Goal: Transaction & Acquisition: Purchase product/service

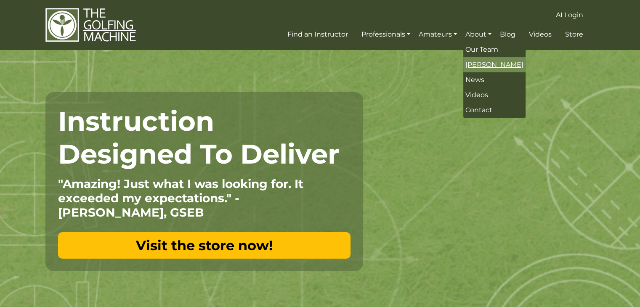
click at [493, 62] on span "[PERSON_NAME]" at bounding box center [495, 65] width 58 height 8
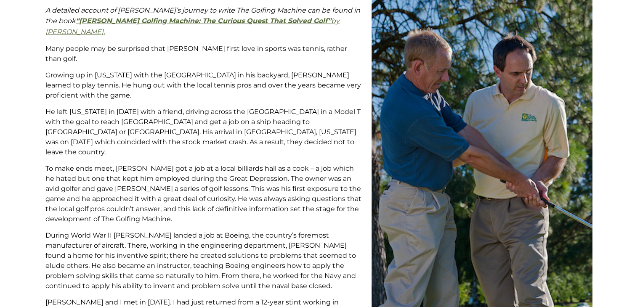
scroll to position [168, 0]
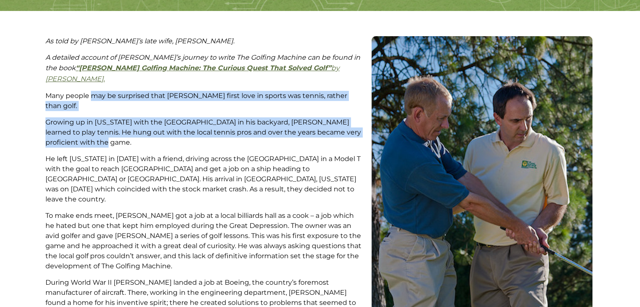
drag, startPoint x: 106, startPoint y: 131, endPoint x: 93, endPoint y: 88, distance: 44.6
click at [93, 91] on p "Many people may be surprised that Homer Kelley’s first love in sports was tenni…" at bounding box center [204, 101] width 318 height 20
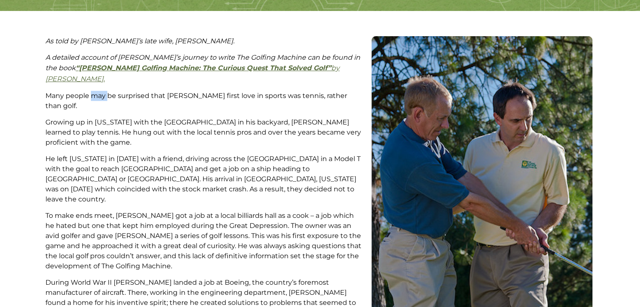
click at [93, 91] on p "Many people may be surprised that Homer Kelley’s first love in sports was tenni…" at bounding box center [204, 101] width 318 height 20
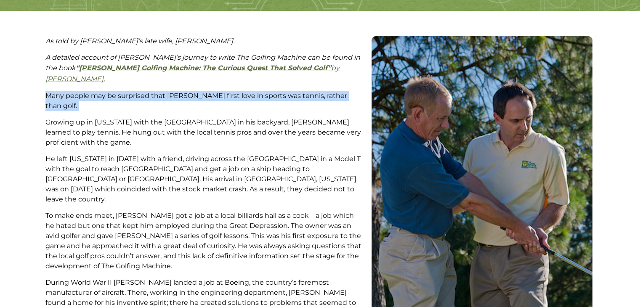
click at [93, 91] on p "Many people may be surprised that Homer Kelley’s first love in sports was tenni…" at bounding box center [204, 101] width 318 height 20
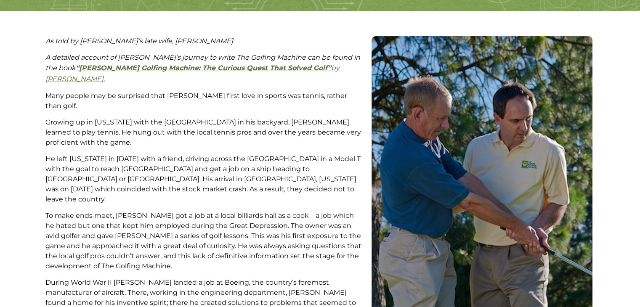
click at [150, 154] on p "He left Minnesota in 1929 with a friend, driving across the United States in a …" at bounding box center [204, 179] width 318 height 51
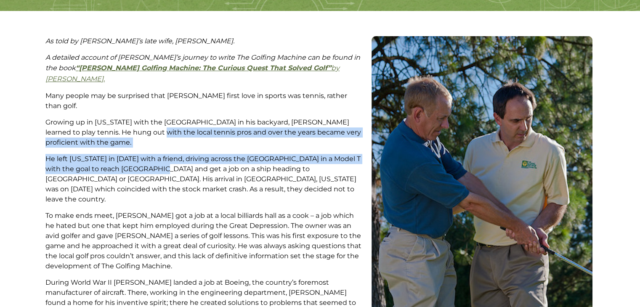
drag, startPoint x: 150, startPoint y: 158, endPoint x: 136, endPoint y: 115, distance: 45.5
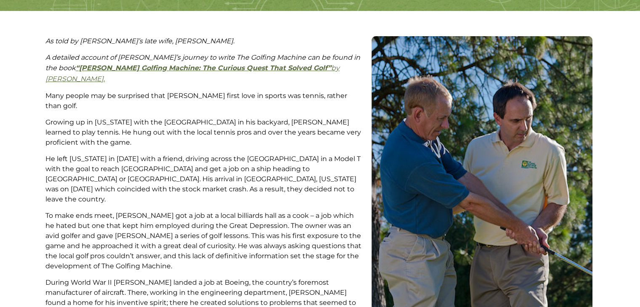
click at [136, 117] on p "Growing up in Minnesota with the Minnehaha Falls State Park in his backyard, Ho…" at bounding box center [204, 132] width 318 height 30
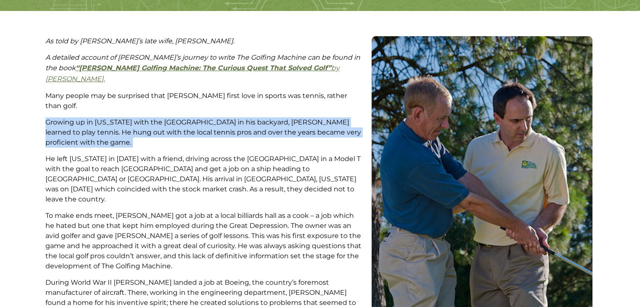
click at [136, 117] on p "Growing up in Minnesota with the Minnehaha Falls State Park in his backyard, Ho…" at bounding box center [204, 132] width 318 height 30
click at [133, 117] on p "Growing up in Minnesota with the Minnehaha Falls State Park in his backyard, Ho…" at bounding box center [204, 132] width 318 height 30
drag, startPoint x: 138, startPoint y: 136, endPoint x: 125, endPoint y: 107, distance: 32.8
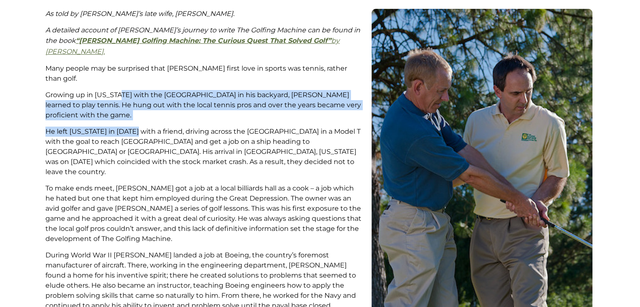
scroll to position [210, 0]
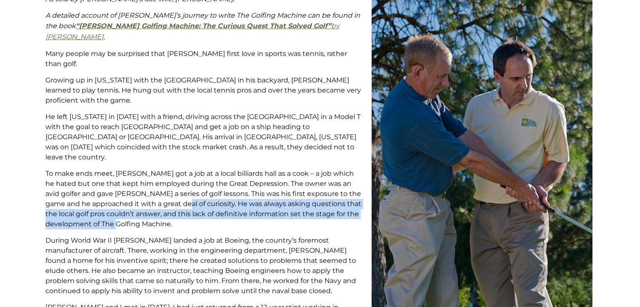
drag, startPoint x: 189, startPoint y: 205, endPoint x: 187, endPoint y: 172, distance: 32.4
click at [188, 173] on p "To make ends meet, Homer got a job at a local billiards hall as a cook – a job …" at bounding box center [204, 199] width 318 height 61
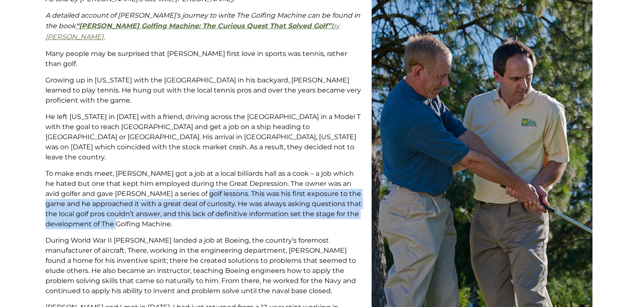
click at [187, 172] on p "To make ends meet, Homer got a job at a local billiards hall as a cook – a job …" at bounding box center [204, 199] width 318 height 61
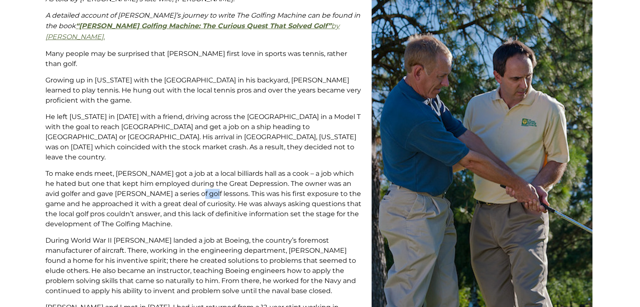
click at [187, 172] on p "To make ends meet, Homer got a job at a local billiards hall as a cook – a job …" at bounding box center [204, 199] width 318 height 61
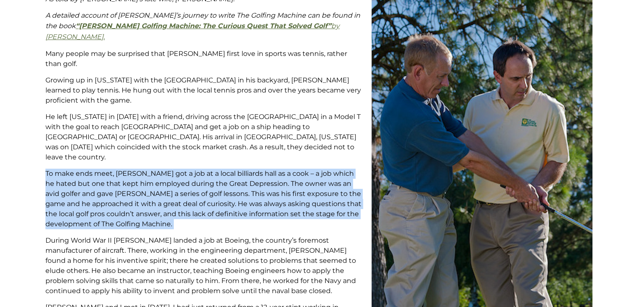
click at [187, 172] on p "To make ends meet, Homer got a job at a local billiards hall as a cook – a job …" at bounding box center [204, 199] width 318 height 61
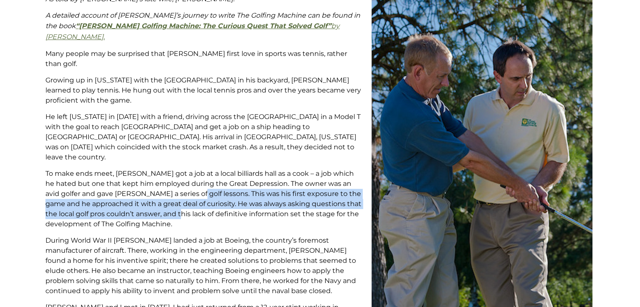
drag, startPoint x: 184, startPoint y: 192, endPoint x: 184, endPoint y: 165, distance: 26.9
click at [184, 169] on p "To make ends meet, Homer got a job at a local billiards hall as a cook – a job …" at bounding box center [204, 199] width 318 height 61
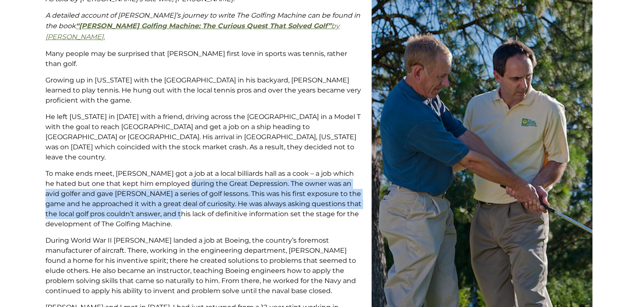
click at [184, 169] on p "To make ends meet, Homer got a job at a local billiards hall as a cook – a job …" at bounding box center [204, 199] width 318 height 61
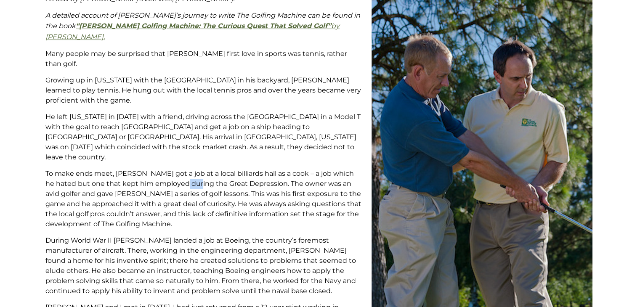
click at [184, 169] on p "To make ends meet, Homer got a job at a local billiards hall as a cook – a job …" at bounding box center [204, 199] width 318 height 61
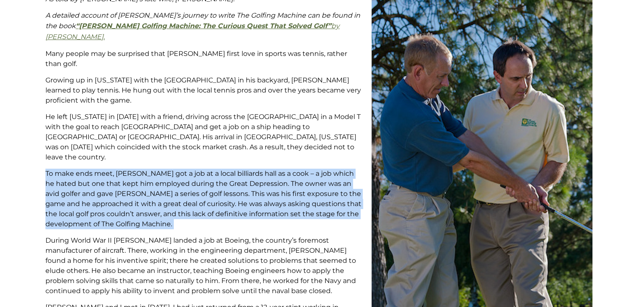
click at [184, 169] on p "To make ends meet, Homer got a job at a local billiards hall as a cook – a job …" at bounding box center [204, 199] width 318 height 61
click at [183, 169] on p "To make ends meet, Homer got a job at a local billiards hall as a cook – a job …" at bounding box center [204, 199] width 318 height 61
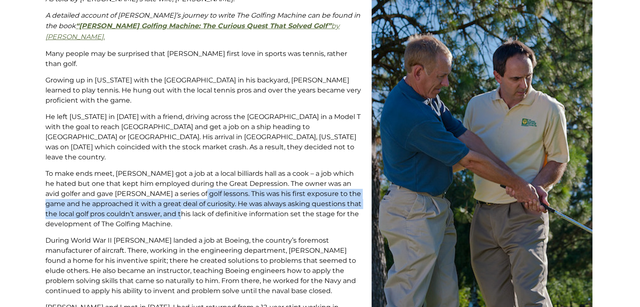
drag, startPoint x: 184, startPoint y: 189, endPoint x: 184, endPoint y: 160, distance: 28.6
click at [184, 169] on p "To make ends meet, Homer got a job at a local billiards hall as a cook – a job …" at bounding box center [204, 199] width 318 height 61
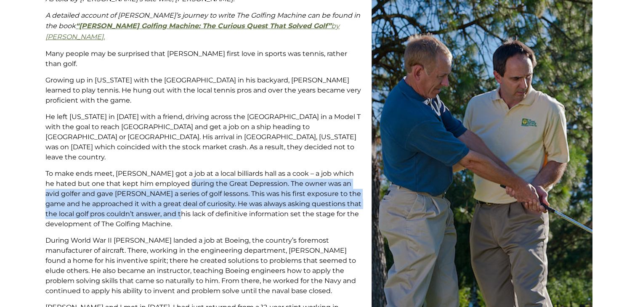
click at [184, 169] on p "To make ends meet, Homer got a job at a local billiards hall as a cook – a job …" at bounding box center [204, 199] width 318 height 61
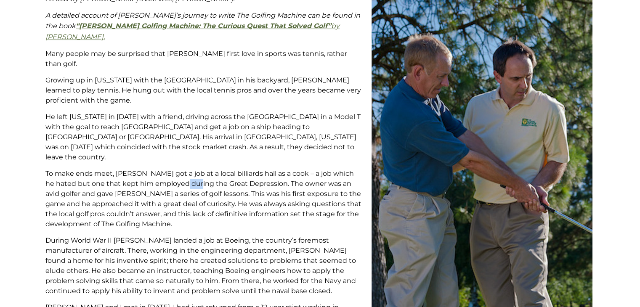
click at [184, 169] on p "To make ends meet, Homer got a job at a local billiards hall as a cook – a job …" at bounding box center [204, 199] width 318 height 61
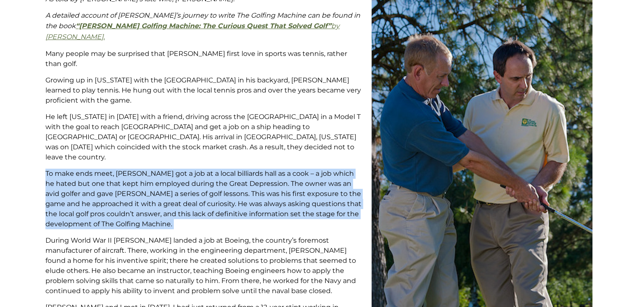
click at [184, 169] on p "To make ends meet, Homer got a job at a local billiards hall as a cook – a job …" at bounding box center [204, 199] width 318 height 61
click at [182, 169] on p "To make ends meet, Homer got a job at a local billiards hall as a cook – a job …" at bounding box center [204, 199] width 318 height 61
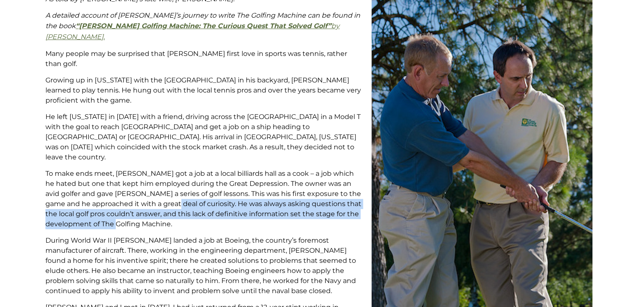
drag, startPoint x: 186, startPoint y: 203, endPoint x: 182, endPoint y: 173, distance: 31.1
click at [182, 177] on p "To make ends meet, Homer got a job at a local billiards hall as a cook – a job …" at bounding box center [204, 199] width 318 height 61
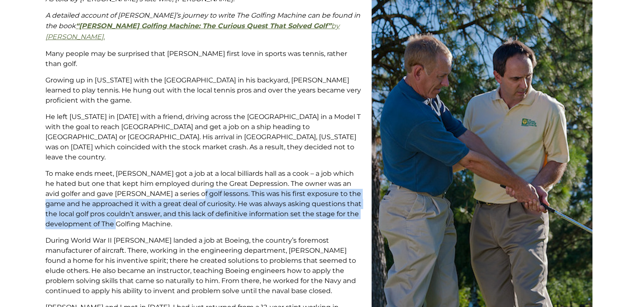
click at [182, 172] on p "To make ends meet, Homer got a job at a local billiards hall as a cook – a job …" at bounding box center [204, 199] width 318 height 61
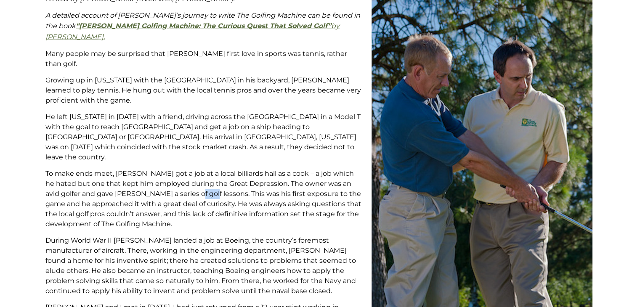
click at [182, 172] on p "To make ends meet, Homer got a job at a local billiards hall as a cook – a job …" at bounding box center [204, 199] width 318 height 61
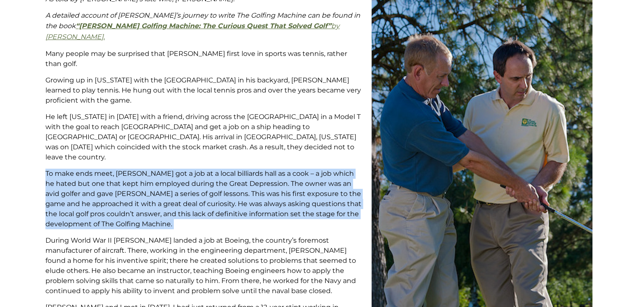
click at [182, 172] on p "To make ends meet, Homer got a job at a local billiards hall as a cook – a job …" at bounding box center [204, 199] width 318 height 61
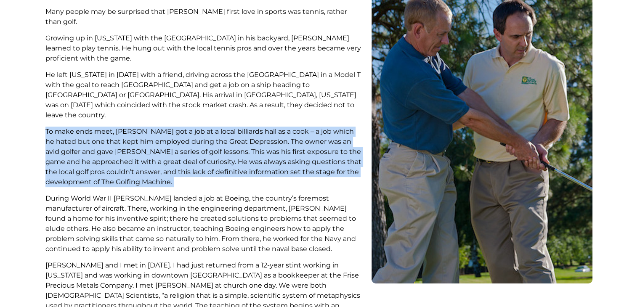
scroll to position [295, 0]
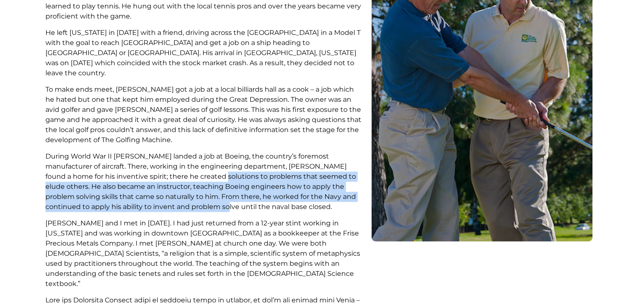
drag, startPoint x: 172, startPoint y: 189, endPoint x: 175, endPoint y: 151, distance: 38.0
click at [175, 153] on p "During World War II Homer landed a job at Boeing, the country’s foremost manufa…" at bounding box center [204, 182] width 318 height 61
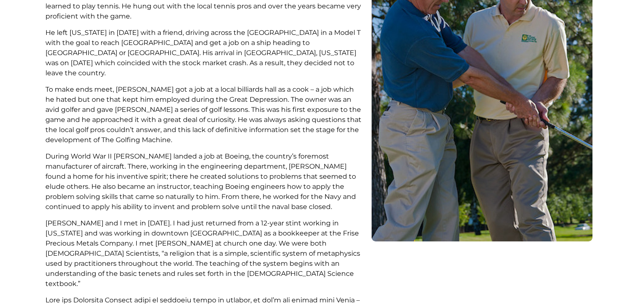
click at [174, 152] on p "During World War II Homer landed a job at Boeing, the country’s foremost manufa…" at bounding box center [204, 182] width 318 height 61
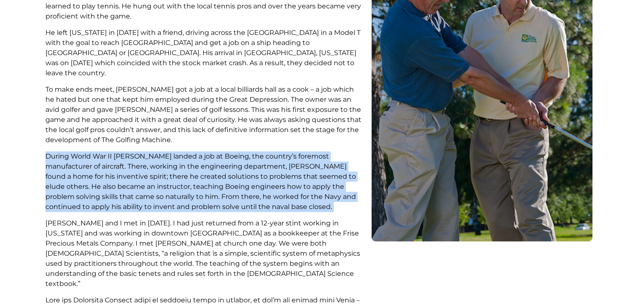
click at [174, 152] on p "During World War II Homer landed a job at Boeing, the country’s foremost manufa…" at bounding box center [204, 182] width 318 height 61
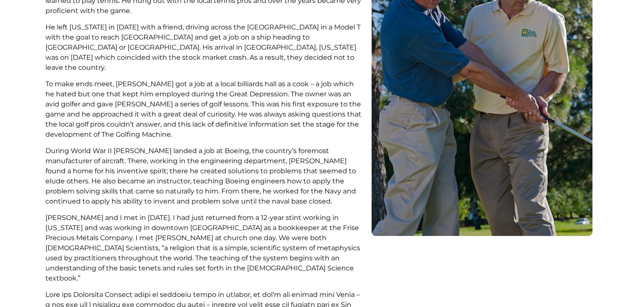
scroll to position [337, 0]
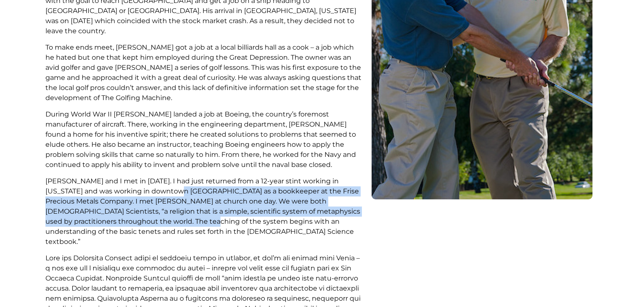
drag, startPoint x: 158, startPoint y: 200, endPoint x: 158, endPoint y: 159, distance: 40.4
click at [158, 176] on p "Homer and I met in 1953. I had just returned from a 12-year stint working in Ha…" at bounding box center [204, 211] width 318 height 71
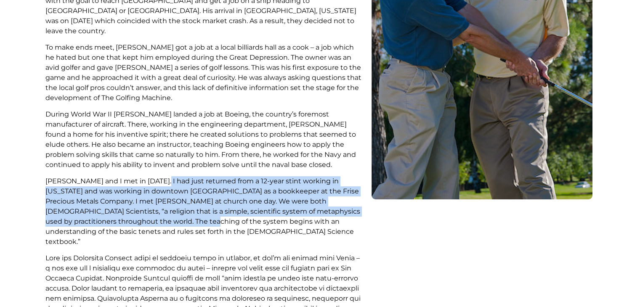
click at [160, 176] on p "Homer and I met in 1953. I had just returned from a 12-year stint working in Ha…" at bounding box center [204, 211] width 318 height 71
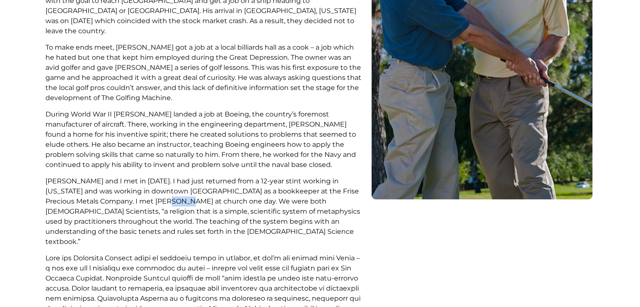
click at [160, 176] on p "Homer and I met in 1953. I had just returned from a 12-year stint working in Ha…" at bounding box center [204, 211] width 318 height 71
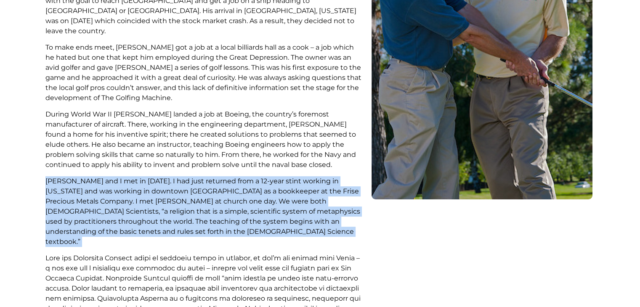
click at [160, 176] on p "Homer and I met in 1953. I had just returned from a 12-year stint working in Ha…" at bounding box center [204, 211] width 318 height 71
click at [154, 176] on p "Homer and I met in 1953. I had just returned from a 12-year stint working in Ha…" at bounding box center [204, 211] width 318 height 71
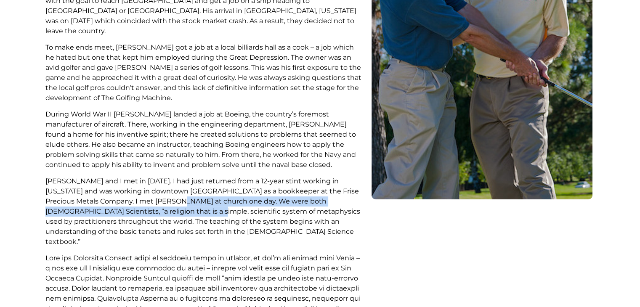
drag, startPoint x: 158, startPoint y: 191, endPoint x: 160, endPoint y: 161, distance: 30.0
click at [160, 176] on p "Homer and I met in 1953. I had just returned from a 12-year stint working in Ha…" at bounding box center [204, 211] width 318 height 71
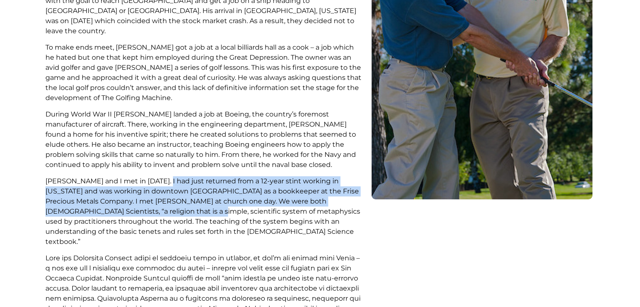
click at [160, 176] on p "Homer and I met in 1953. I had just returned from a 12-year stint working in Ha…" at bounding box center [204, 211] width 318 height 71
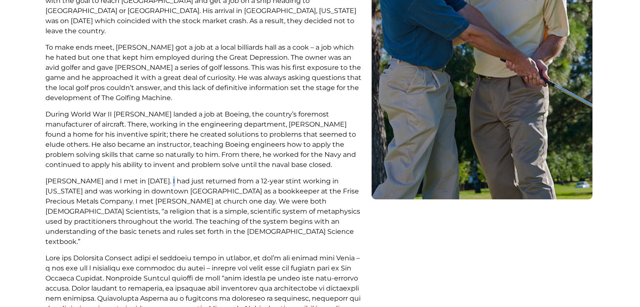
click at [160, 176] on p "Homer and I met in 1953. I had just returned from a 12-year stint working in Ha…" at bounding box center [204, 211] width 318 height 71
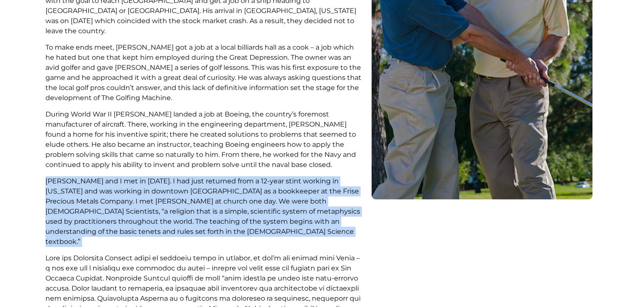
click at [160, 176] on p "Homer and I met in 1953. I had just returned from a 12-year stint working in Ha…" at bounding box center [204, 211] width 318 height 71
click at [209, 184] on p "Homer and I met in 1953. I had just returned from a 12-year stint working in Ha…" at bounding box center [204, 211] width 318 height 71
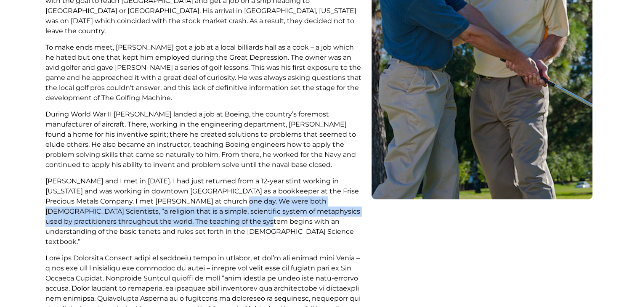
drag, startPoint x: 214, startPoint y: 197, endPoint x: 215, endPoint y: 169, distance: 28.2
click at [215, 176] on p "Homer and I met in 1953. I had just returned from a 12-year stint working in Ha…" at bounding box center [204, 211] width 318 height 71
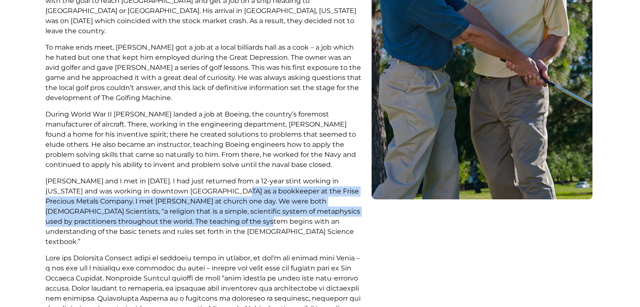
click at [215, 176] on p "Homer and I met in 1953. I had just returned from a 12-year stint working in Ha…" at bounding box center [204, 211] width 318 height 71
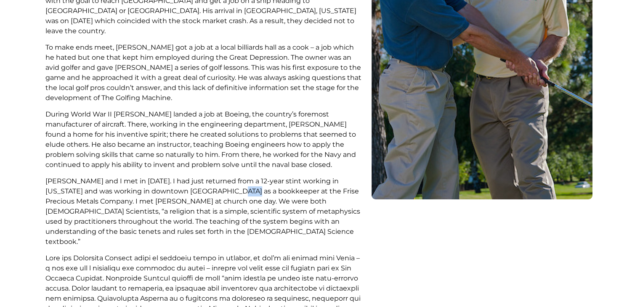
click at [215, 176] on p "Homer and I met in 1953. I had just returned from a 12-year stint working in Ha…" at bounding box center [204, 211] width 318 height 71
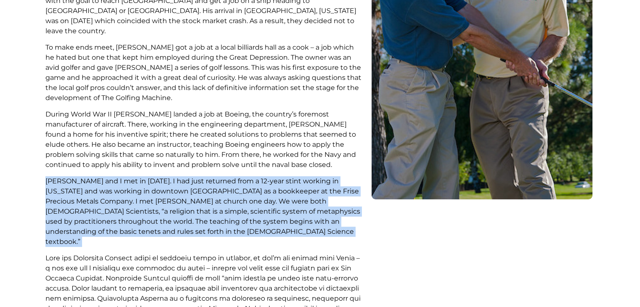
click at [215, 176] on p "Homer and I met in 1953. I had just returned from a 12-year stint working in Ha…" at bounding box center [204, 211] width 318 height 71
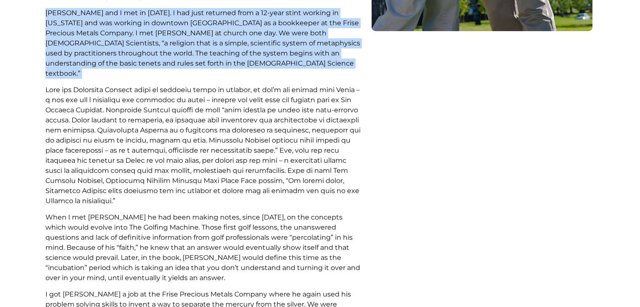
scroll to position [0, 0]
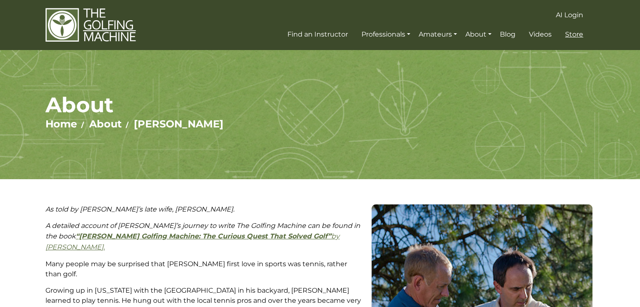
click at [577, 33] on span "Store" at bounding box center [574, 34] width 18 height 8
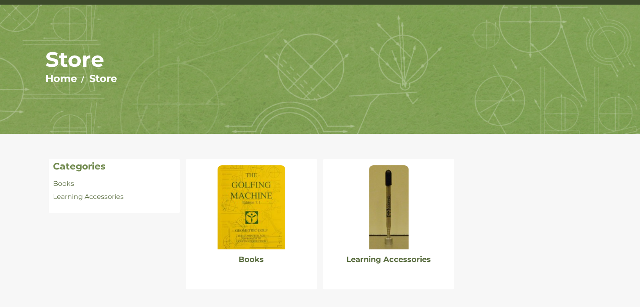
scroll to position [84, 0]
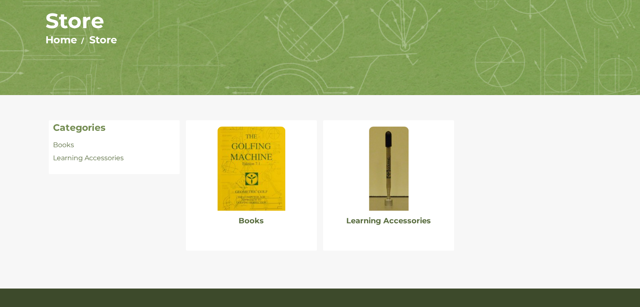
click at [382, 147] on img at bounding box center [389, 169] width 40 height 84
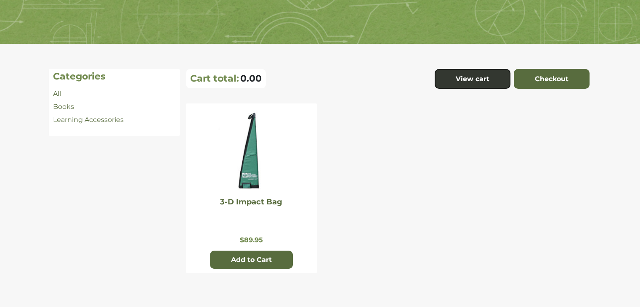
scroll to position [93, 0]
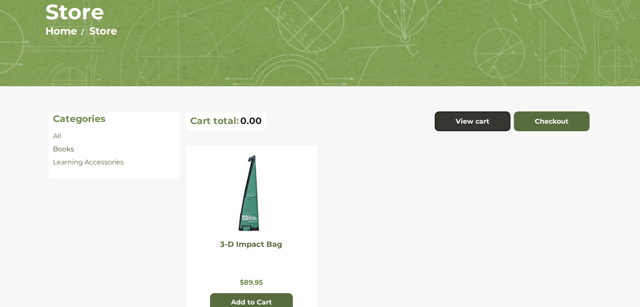
click at [68, 149] on link "Books" at bounding box center [63, 149] width 21 height 8
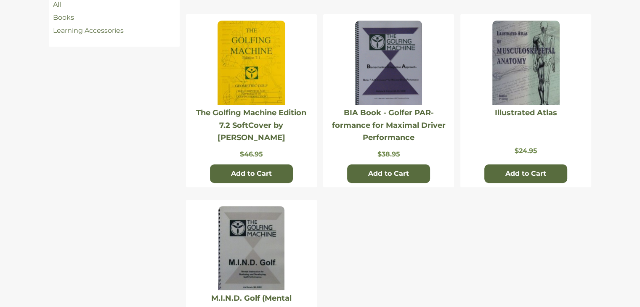
scroll to position [210, 0]
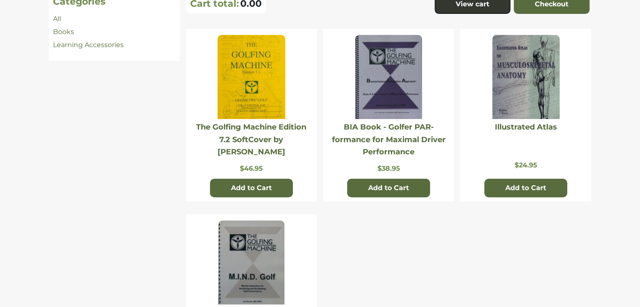
click at [240, 96] on img at bounding box center [251, 77] width 67 height 84
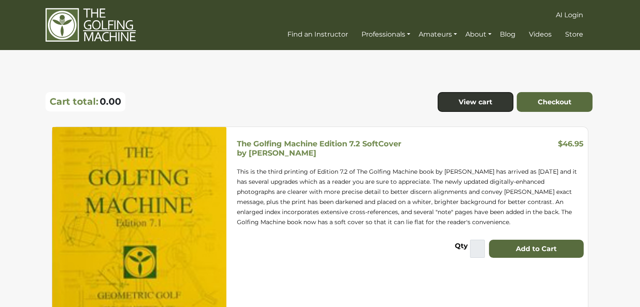
click at [306, 174] on p "This is the third printing of Edition 7.2 of The Golfing Machine book by [PERSO…" at bounding box center [410, 197] width 347 height 61
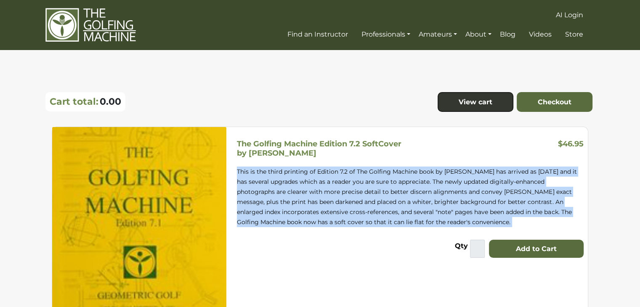
click at [306, 174] on p "This is the third printing of Edition 7.2 of The Golfing Machine book by [PERSO…" at bounding box center [410, 197] width 347 height 61
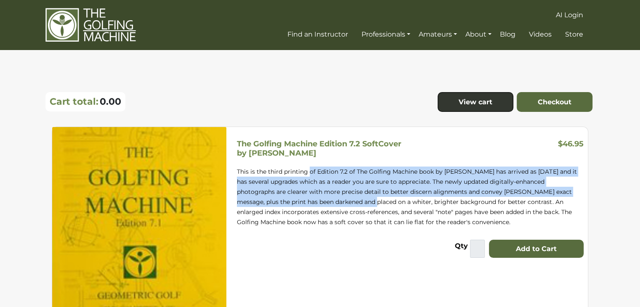
drag, startPoint x: 318, startPoint y: 198, endPoint x: 309, endPoint y: 174, distance: 26.0
click at [309, 174] on p "This is the third printing of Edition 7.2 of The Golfing Machine book by [PERSO…" at bounding box center [410, 197] width 347 height 61
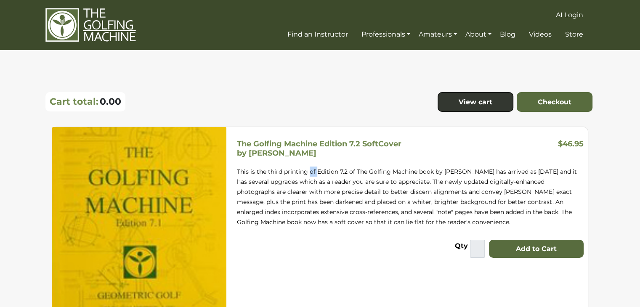
click at [309, 174] on p "This is the third printing of Edition 7.2 of The Golfing Machine book by [PERSO…" at bounding box center [410, 197] width 347 height 61
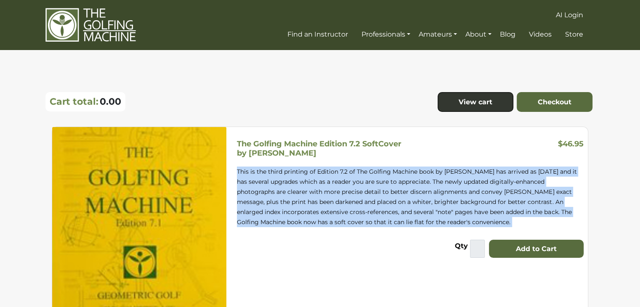
click at [309, 173] on p "This is the third printing of Edition 7.2 of The Golfing Machine book by [PERSO…" at bounding box center [410, 197] width 347 height 61
click at [308, 173] on p "This is the third printing of Edition 7.2 of The Golfing Machine book by [PERSO…" at bounding box center [410, 197] width 347 height 61
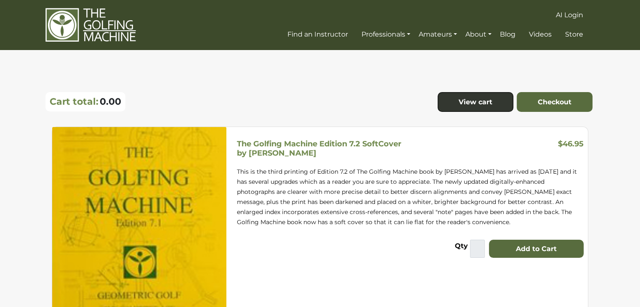
drag, startPoint x: 319, startPoint y: 206, endPoint x: 317, endPoint y: 186, distance: 20.3
click at [317, 186] on p "This is the third printing of Edition 7.2 of The Golfing Machine book by [PERSO…" at bounding box center [410, 197] width 347 height 61
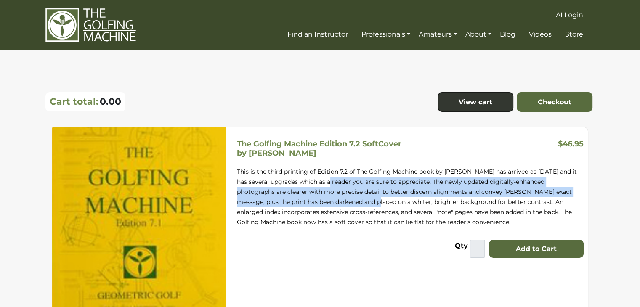
click at [317, 183] on p "This is the third printing of Edition 7.2 of The Golfing Machine book by [PERSO…" at bounding box center [410, 197] width 347 height 61
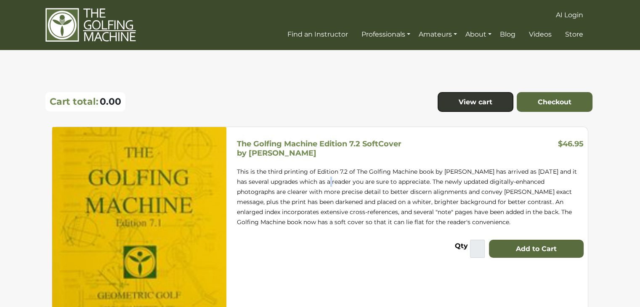
click at [317, 183] on p "This is the third printing of Edition 7.2 of The Golfing Machine book by [PERSO…" at bounding box center [410, 197] width 347 height 61
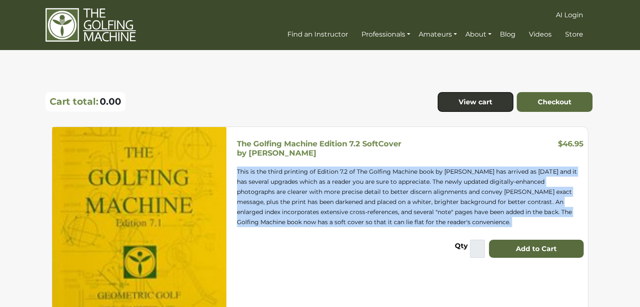
click at [317, 183] on p "This is the third printing of Edition 7.2 of The Golfing Machine book by [PERSO…" at bounding box center [410, 197] width 347 height 61
click at [315, 181] on p "This is the third printing of Edition 7.2 of The Golfing Machine book by [PERSO…" at bounding box center [410, 197] width 347 height 61
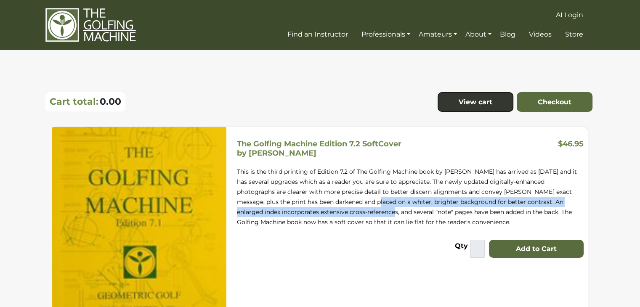
click at [318, 183] on p "This is the third printing of Edition 7.2 of The Golfing Machine book by [PERSO…" at bounding box center [410, 197] width 347 height 61
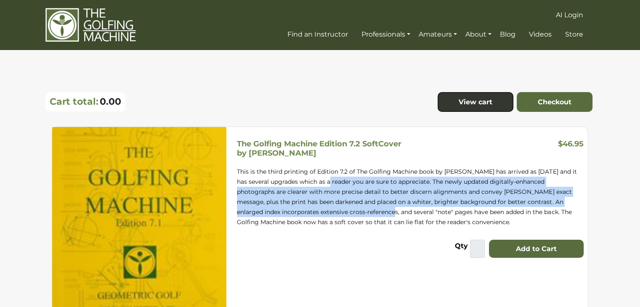
click at [317, 181] on p "This is the third printing of Edition 7.2 of The Golfing Machine book by [PERSO…" at bounding box center [410, 197] width 347 height 61
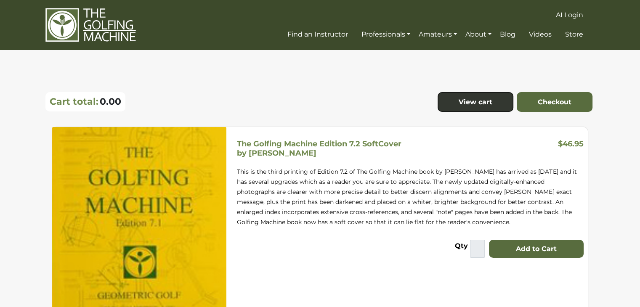
click at [317, 181] on p "This is the third printing of Edition 7.2 of The Golfing Machine book by [PERSO…" at bounding box center [410, 197] width 347 height 61
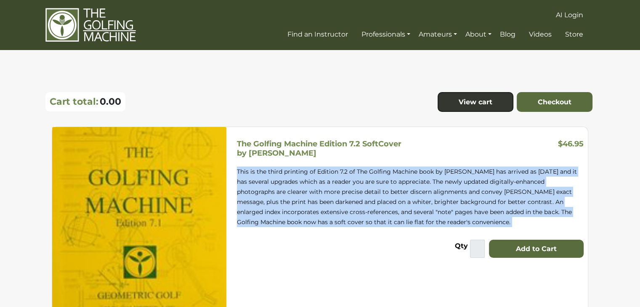
click at [317, 181] on p "This is the third printing of Edition 7.2 of The Golfing Machine book by [PERSO…" at bounding box center [410, 197] width 347 height 61
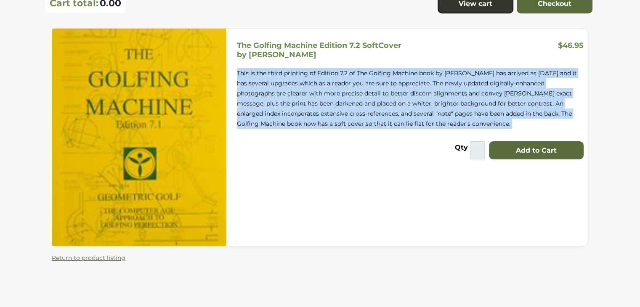
scroll to position [84, 0]
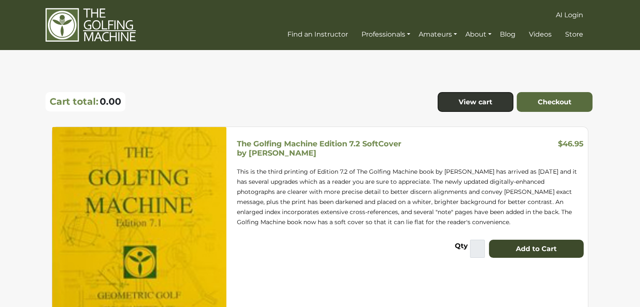
click at [517, 251] on button "Add to Cart" at bounding box center [536, 249] width 95 height 19
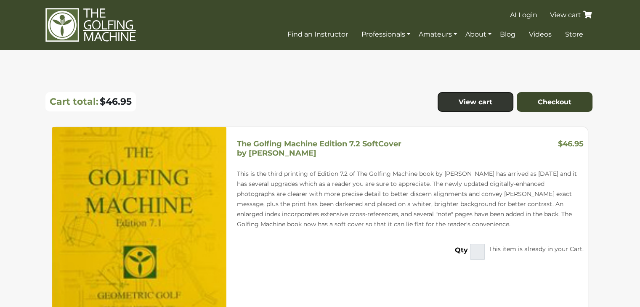
click at [549, 100] on link "Checkout" at bounding box center [555, 102] width 76 height 20
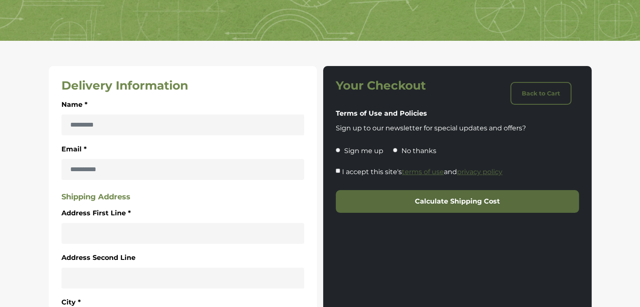
scroll to position [168, 0]
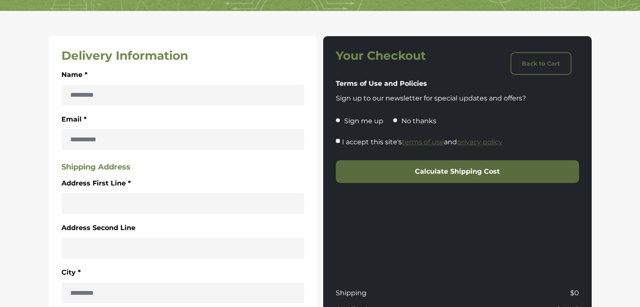
click at [335, 141] on div "I accept this site's terms of use and privacy policy Calculate Shipping Cost" at bounding box center [458, 160] width 250 height 46
click at [338, 143] on div "I accept this site's terms of use and privacy policy" at bounding box center [457, 144] width 243 height 15
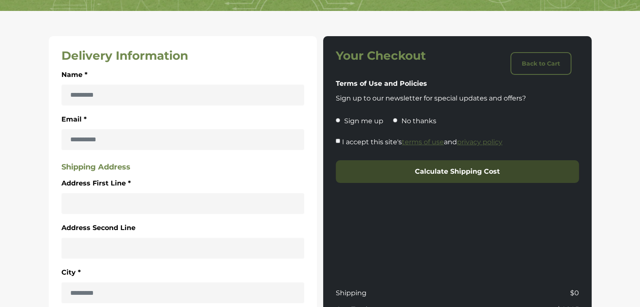
click at [371, 174] on button "Calculate Shipping Cost" at bounding box center [457, 171] width 243 height 23
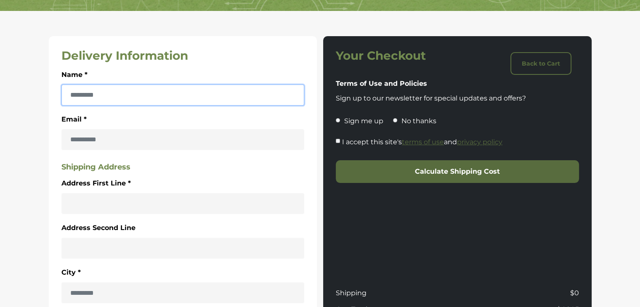
click at [85, 91] on input "Name *" at bounding box center [182, 95] width 243 height 21
type input "**********"
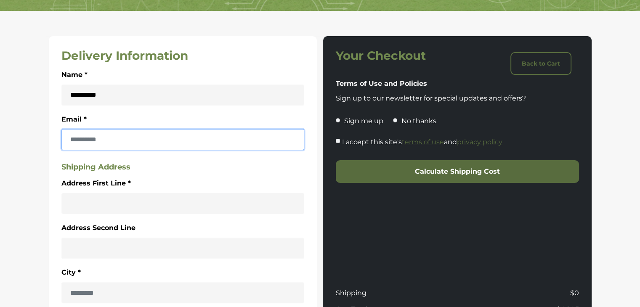
type input "**********"
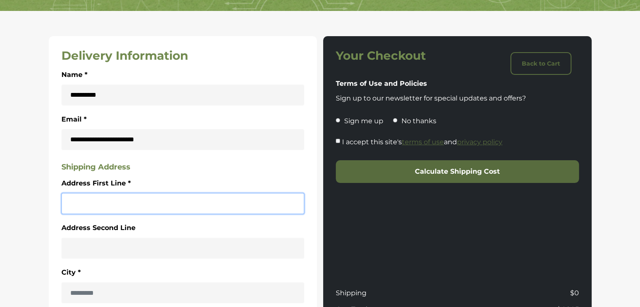
type input "**********"
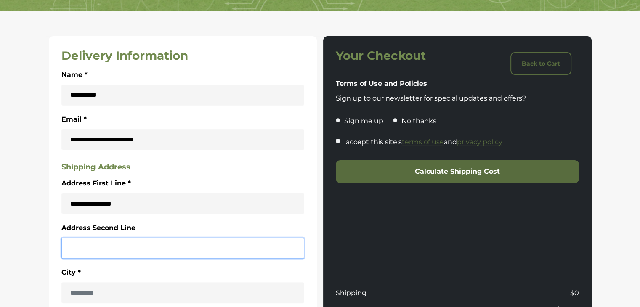
type input "*****"
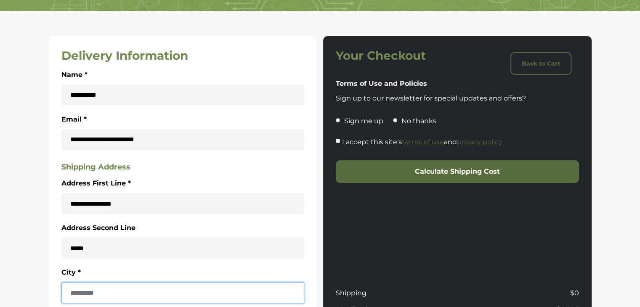
type input "**********"
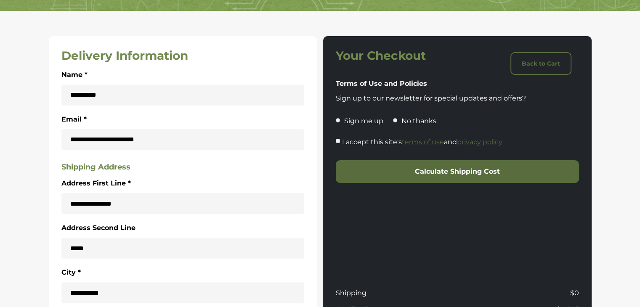
type input "**"
type input "**********"
click at [35, 160] on section "**********" at bounding box center [320, 251] width 640 height 480
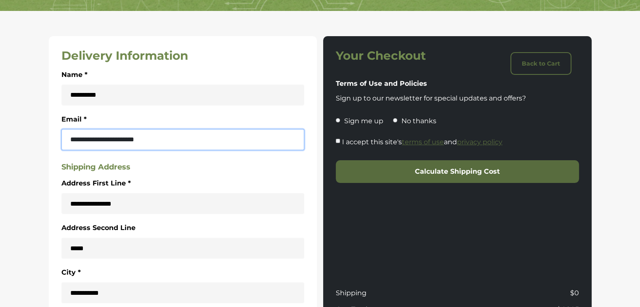
click at [143, 135] on input "**********" at bounding box center [182, 139] width 243 height 21
type input "********"
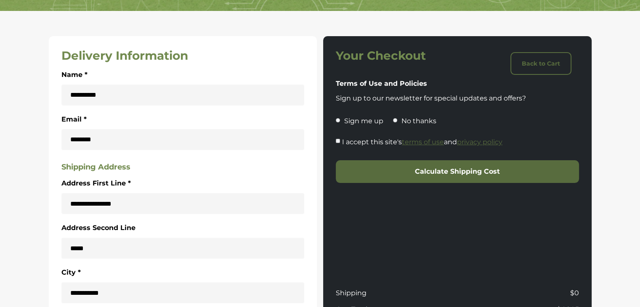
click at [41, 129] on section "**********" at bounding box center [320, 251] width 640 height 480
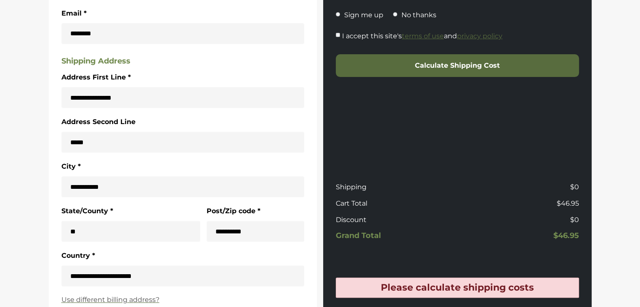
scroll to position [253, 0]
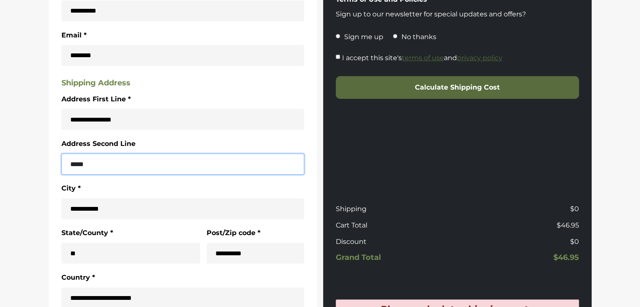
click at [167, 161] on input "*****" at bounding box center [182, 164] width 243 height 21
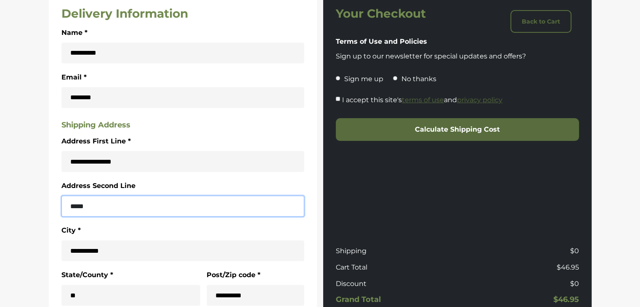
type input "*****"
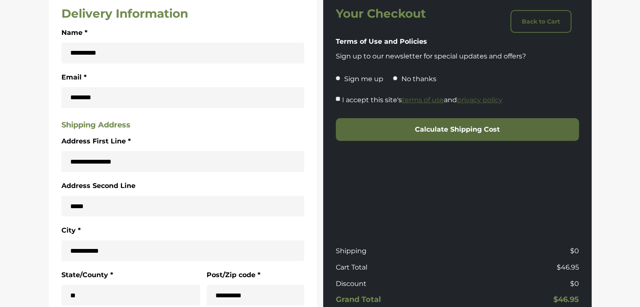
click at [14, 195] on section "**********" at bounding box center [320, 209] width 640 height 480
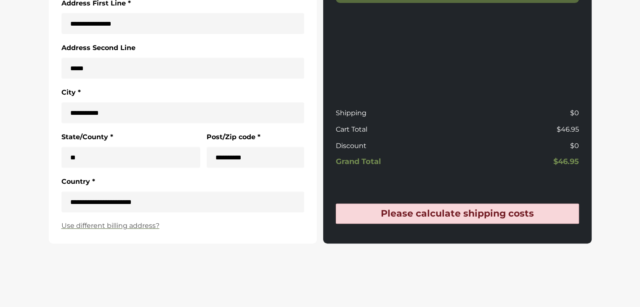
scroll to position [379, 0]
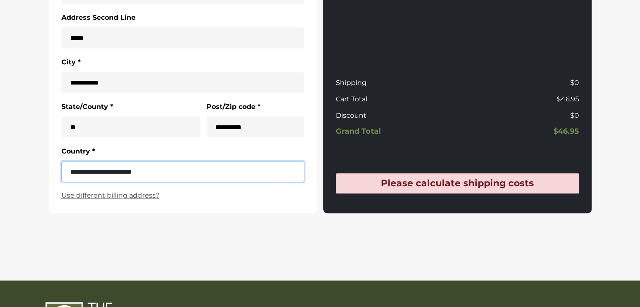
click at [95, 170] on select "**********" at bounding box center [182, 171] width 243 height 21
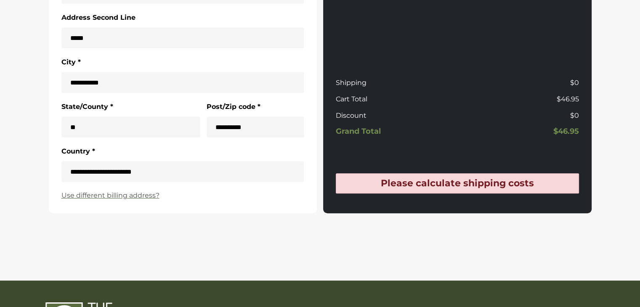
click at [14, 170] on section "**********" at bounding box center [320, 40] width 640 height 480
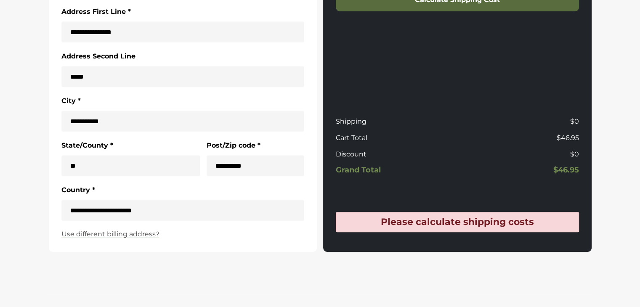
scroll to position [295, 0]
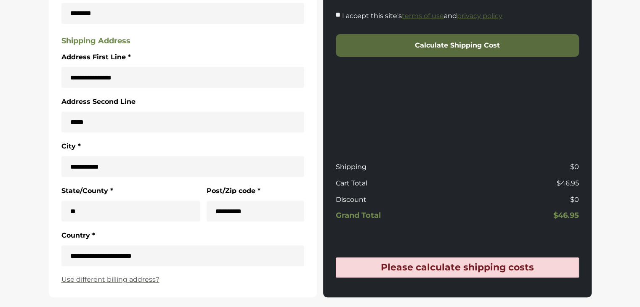
click at [408, 270] on h4 "Please calculate shipping costs" at bounding box center [458, 267] width 234 height 11
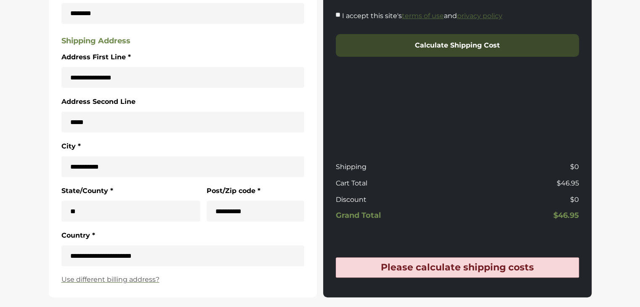
click at [424, 47] on button "Calculate Shipping Cost" at bounding box center [457, 45] width 243 height 23
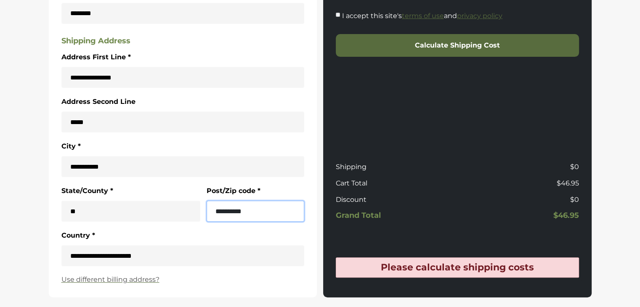
click at [277, 201] on input "**********" at bounding box center [256, 211] width 98 height 21
click at [276, 209] on input "**********" at bounding box center [256, 211] width 98 height 21
click at [309, 174] on div "**********" at bounding box center [183, 104] width 269 height 388
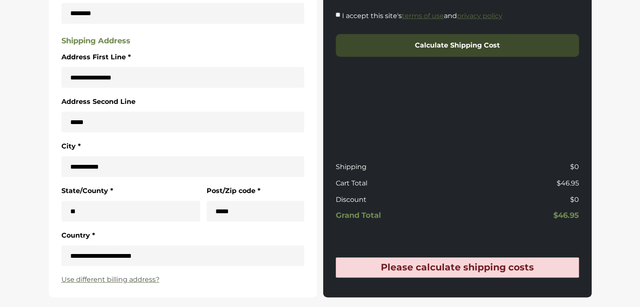
click at [429, 51] on button "Calculate Shipping Cost" at bounding box center [457, 45] width 243 height 23
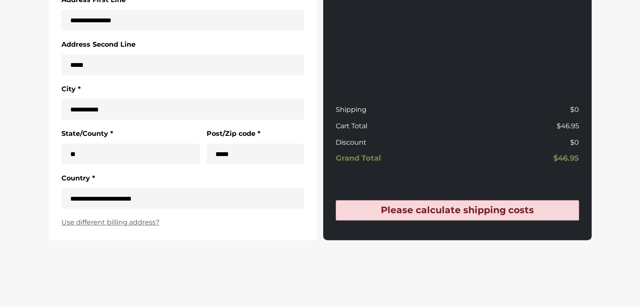
scroll to position [379, 0]
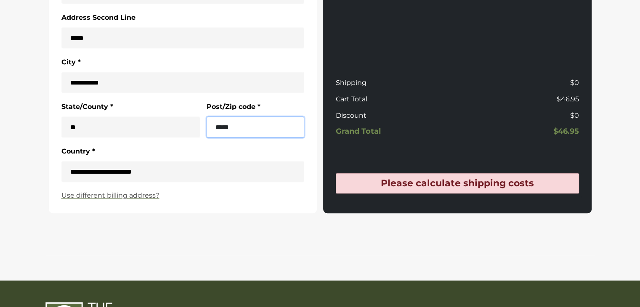
click at [266, 128] on input "*****" at bounding box center [256, 127] width 98 height 21
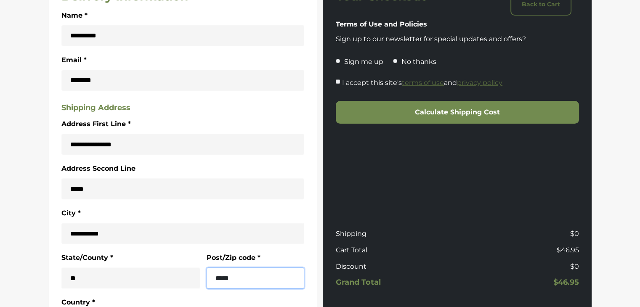
scroll to position [253, 0]
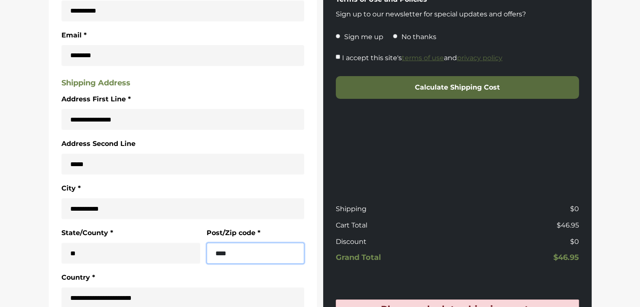
type input "*****"
click at [313, 221] on div "**********" at bounding box center [183, 146] width 269 height 388
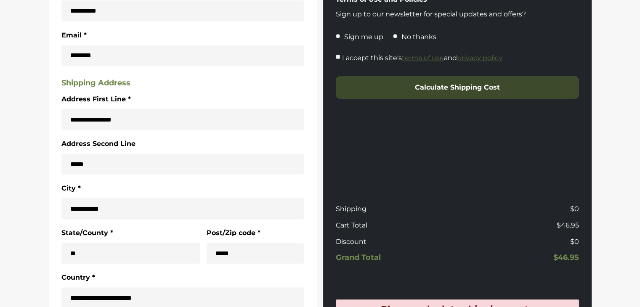
click at [437, 85] on button "Calculate Shipping Cost" at bounding box center [457, 87] width 243 height 23
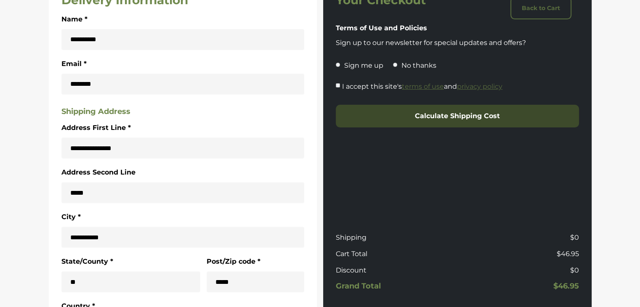
scroll to position [210, 0]
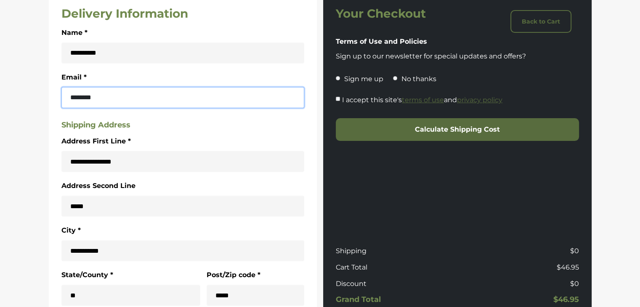
click at [148, 100] on input "********" at bounding box center [182, 97] width 243 height 21
type input "**********"
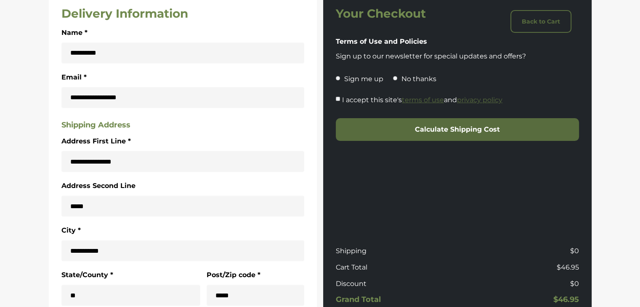
click at [309, 100] on div "**********" at bounding box center [183, 188] width 269 height 388
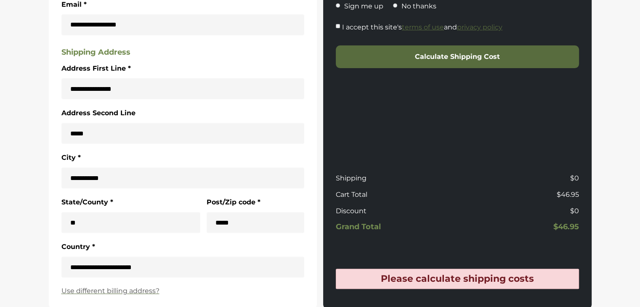
scroll to position [253, 0]
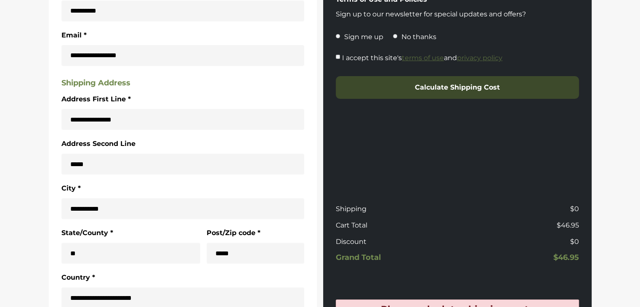
click at [470, 84] on button "Calculate Shipping Cost" at bounding box center [457, 87] width 243 height 23
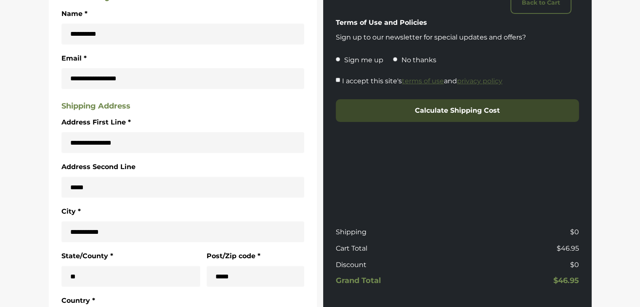
scroll to position [210, 0]
